Goal: Information Seeking & Learning: Learn about a topic

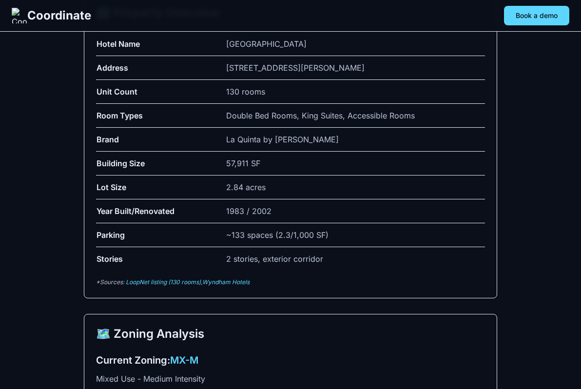
scroll to position [303, 0]
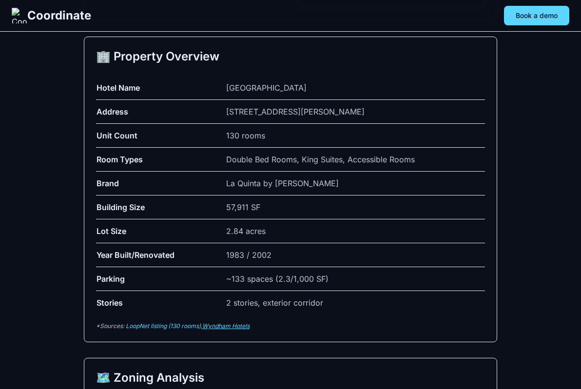
click at [222, 326] on link "Wyndham Hotels" at bounding box center [225, 325] width 47 height 7
drag, startPoint x: 259, startPoint y: 326, endPoint x: 207, endPoint y: 327, distance: 52.1
click at [207, 327] on p "*Sources: LoopNet listing (130 rooms) , Wyndham Hotels" at bounding box center [290, 326] width 389 height 8
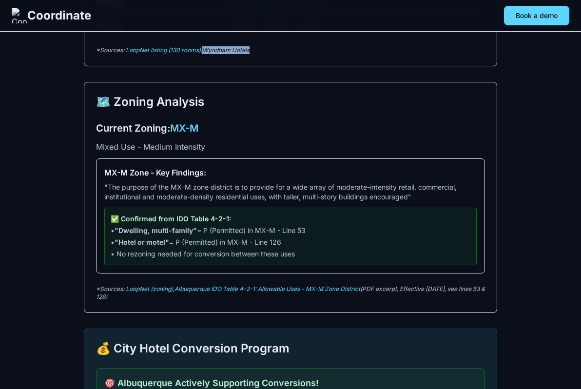
scroll to position [580, 0]
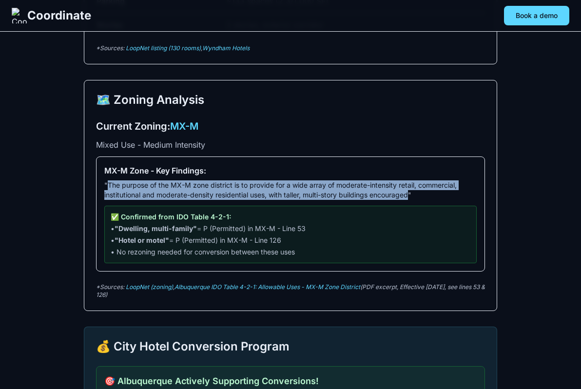
drag, startPoint x: 108, startPoint y: 185, endPoint x: 412, endPoint y: 196, distance: 304.2
click at [412, 196] on p ""The purpose of the MX-M zone district is to provide for a wide array of modera…" at bounding box center [290, 189] width 372 height 19
copy p "The purpose of the MX-M zone district is to provide for a wide array of moderat…"
click at [195, 287] on link "Albuquerque IDO Table 4-2-1: Allowable Uses - MX-M Zone District" at bounding box center [267, 286] width 186 height 7
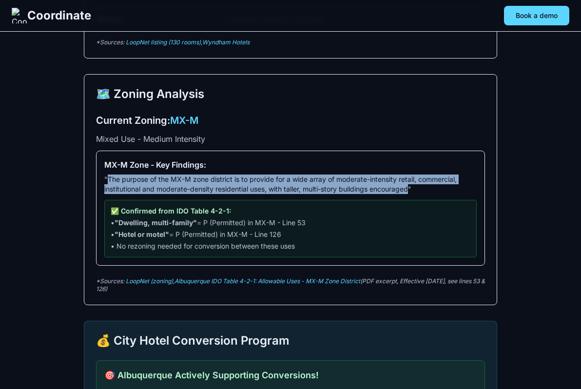
scroll to position [590, 0]
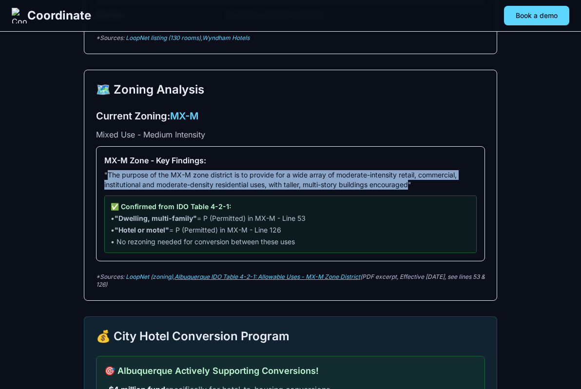
click at [217, 276] on link "Albuquerque IDO Table 4-2-1: Allowable Uses - MX-M Zone District" at bounding box center [267, 276] width 186 height 7
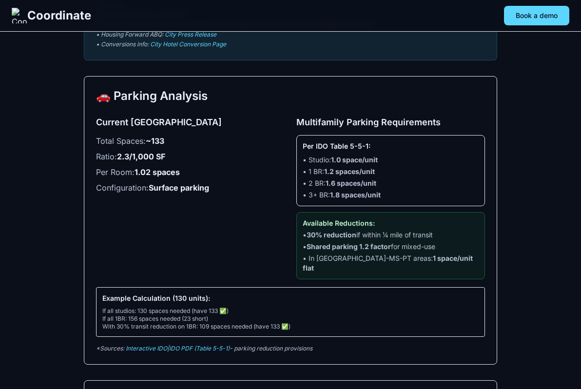
scroll to position [1154, 0]
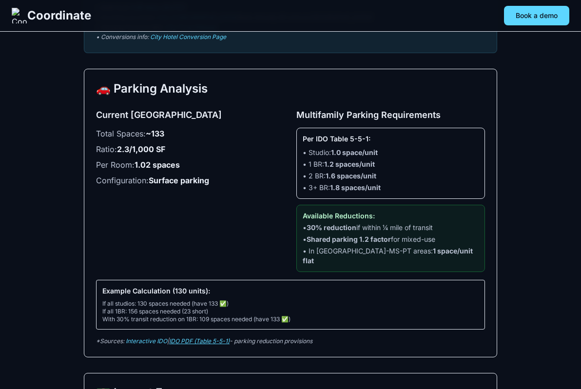
click at [203, 337] on link "IDO PDF (Table 5-5-1)" at bounding box center [199, 340] width 60 height 7
click at [159, 337] on link "Interactive IDO" at bounding box center [146, 340] width 41 height 7
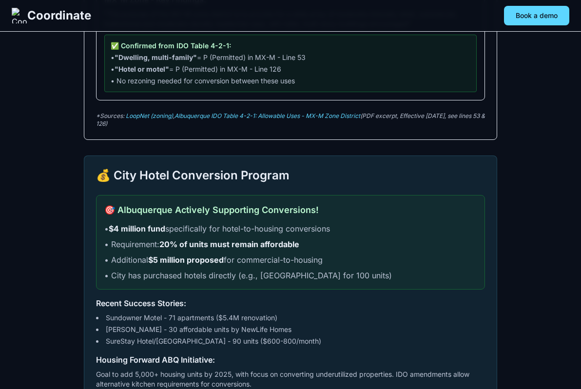
scroll to position [613, 0]
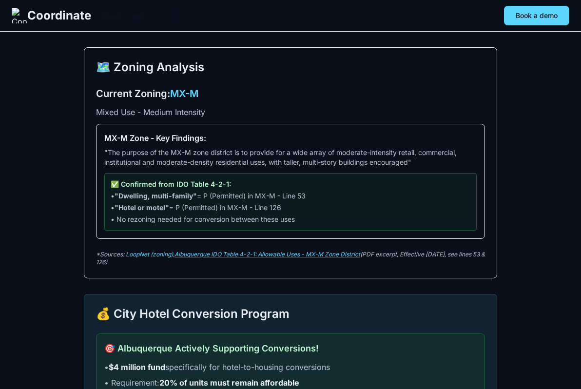
click at [268, 256] on link "Albuquerque IDO Table 4-2-1: Allowable Uses - MX-M Zone District" at bounding box center [267, 253] width 186 height 7
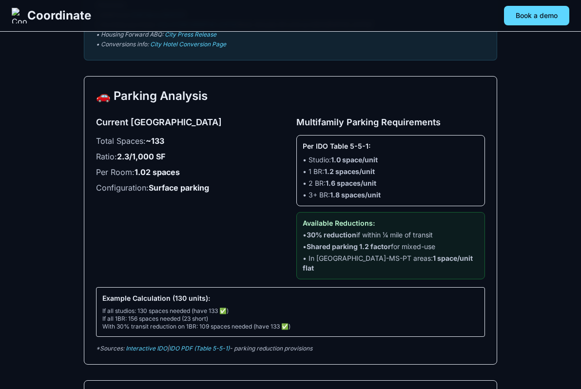
scroll to position [1146, 0]
copy div "Available Reductions: • 30% reduction if within ¼ mile of transit"
drag, startPoint x: 445, startPoint y: 240, endPoint x: 302, endPoint y: 225, distance: 143.5
click at [302, 225] on div "Available Reductions: • 30% reduction if within ¼ mile of transit • Shared park…" at bounding box center [390, 245] width 189 height 67
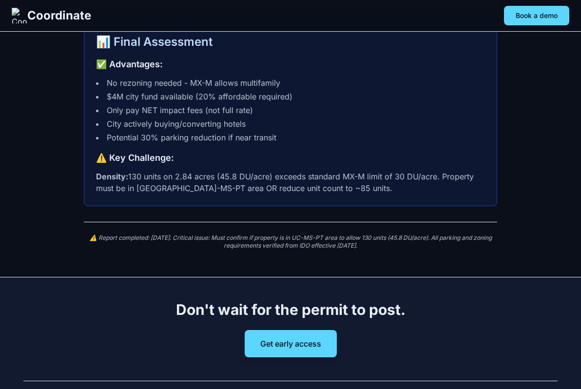
scroll to position [2581, 0]
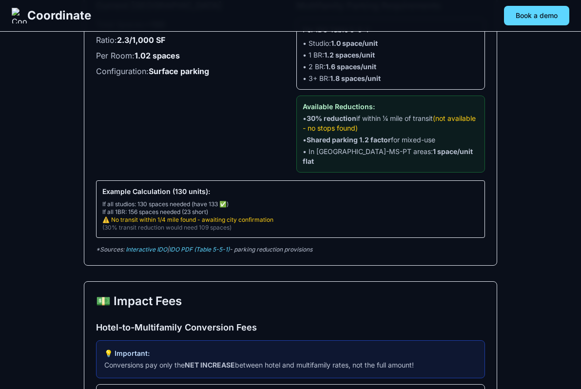
scroll to position [1265, 0]
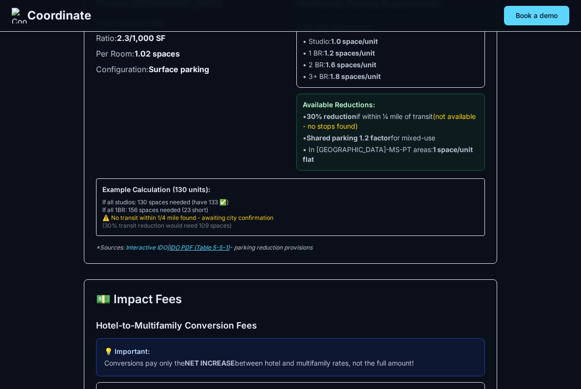
click at [194, 244] on link "IDO PDF (Table 5-5-1)" at bounding box center [199, 247] width 60 height 7
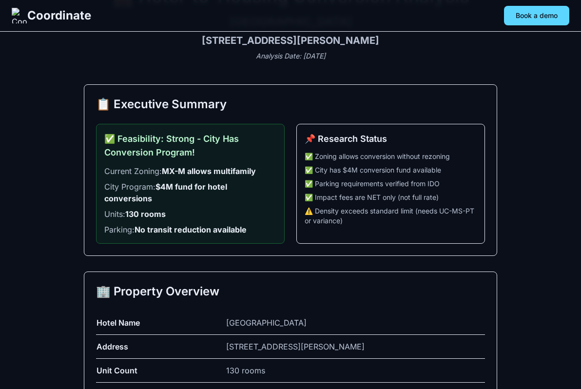
scroll to position [0, 0]
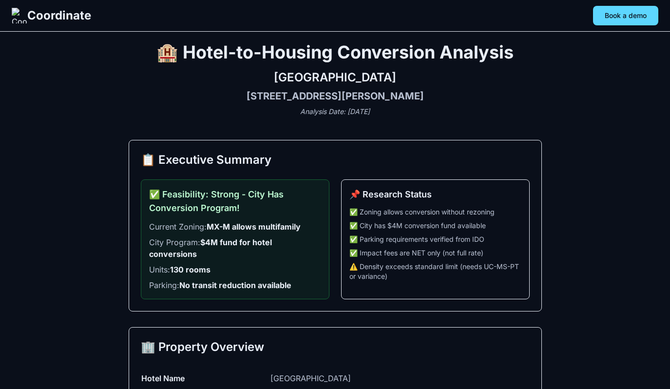
scroll to position [12, 0]
